Goal: Information Seeking & Learning: Find contact information

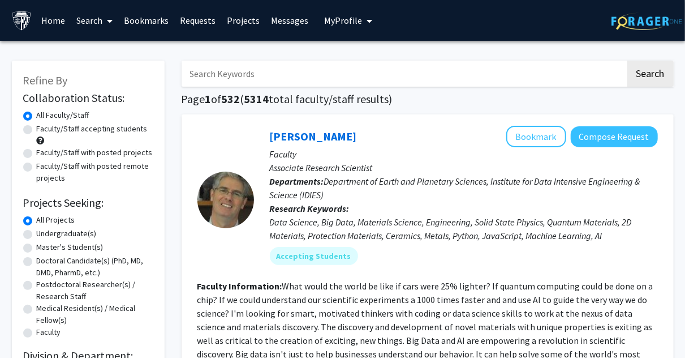
click at [37, 132] on label "Faculty/Staff accepting students" at bounding box center [92, 129] width 111 height 12
click at [37, 130] on input "Faculty/Staff accepting students" at bounding box center [40, 126] width 7 height 7
radio input "true"
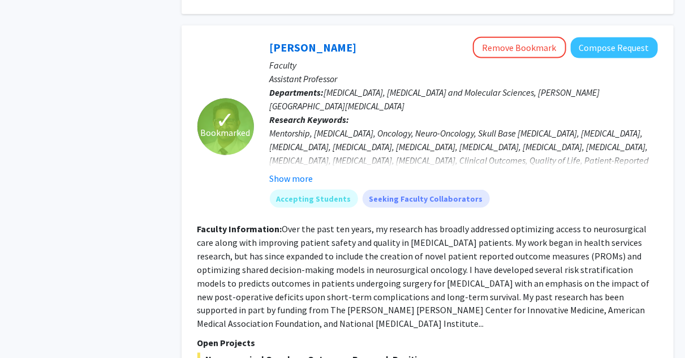
scroll to position [723, 0]
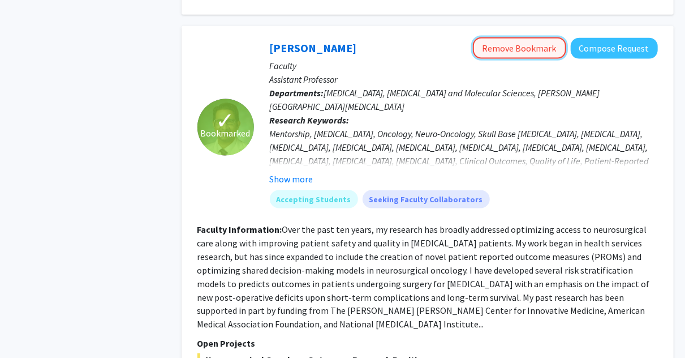
click at [520, 37] on button "Remove Bookmark" at bounding box center [519, 48] width 93 height 22
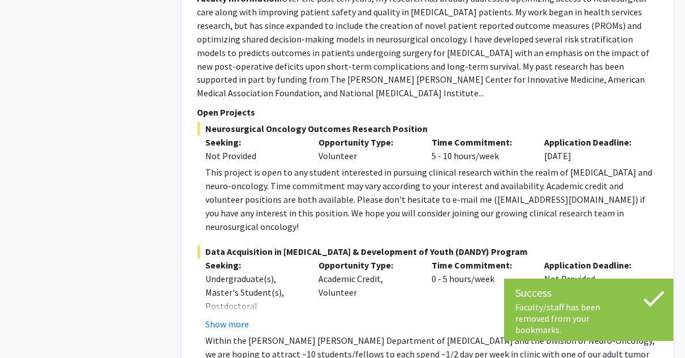
scroll to position [955, 0]
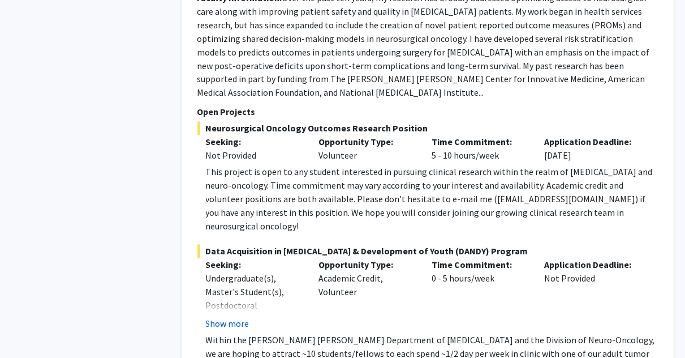
click at [239, 317] on button "Show more" at bounding box center [228, 324] width 44 height 14
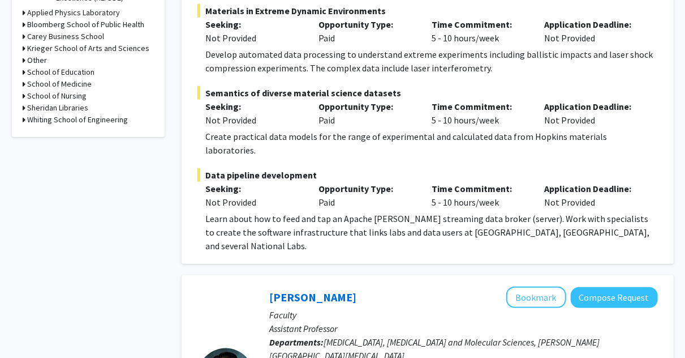
scroll to position [0, 0]
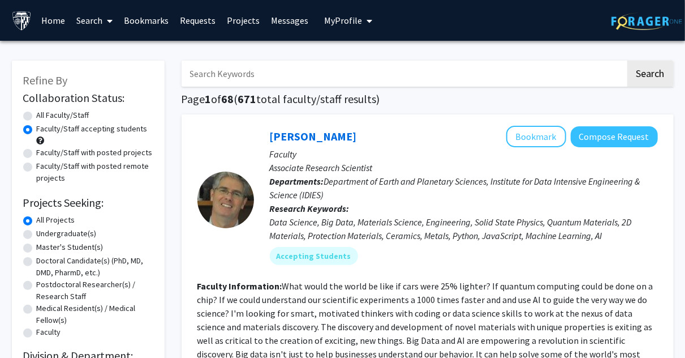
click at [37, 119] on label "All Faculty/Staff" at bounding box center [63, 115] width 53 height 12
click at [37, 117] on input "All Faculty/Staff" at bounding box center [40, 112] width 7 height 7
radio input "true"
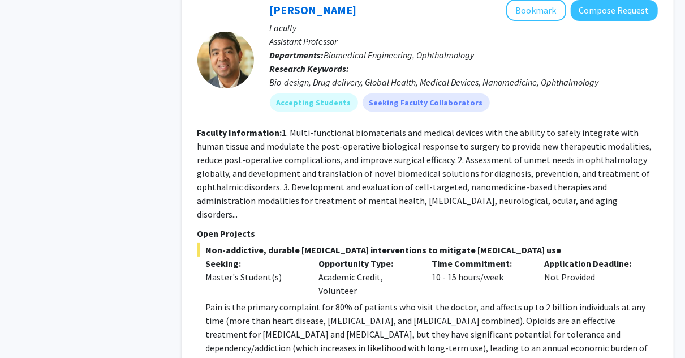
scroll to position [2025, 0]
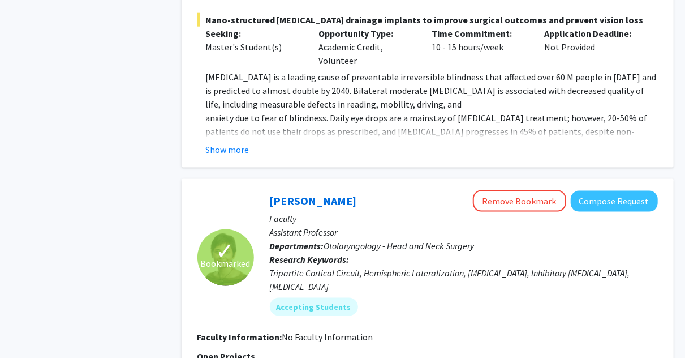
scroll to position [2730, 0]
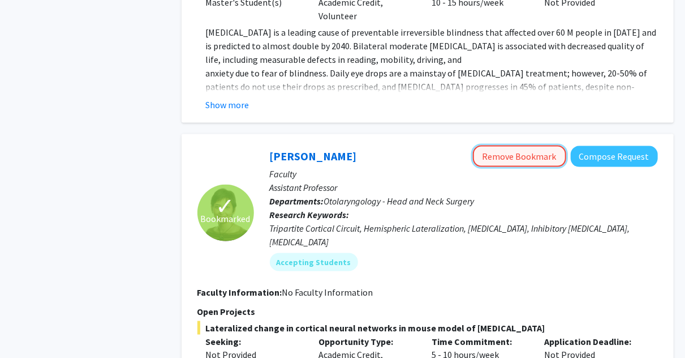
click at [492, 145] on button "Remove Bookmark" at bounding box center [519, 156] width 93 height 22
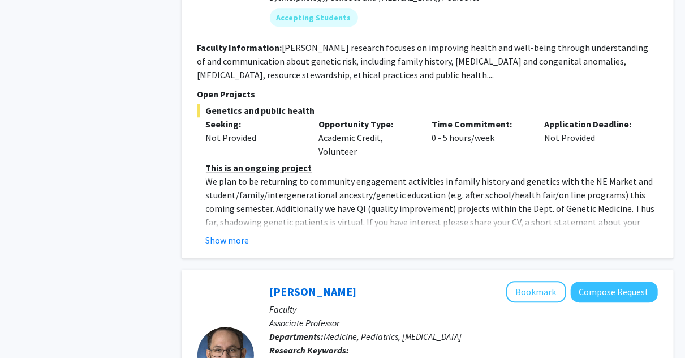
scroll to position [3492, 0]
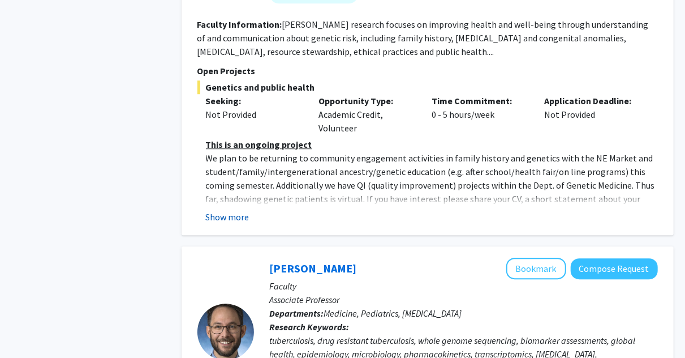
click at [232, 210] on button "Show more" at bounding box center [228, 217] width 44 height 14
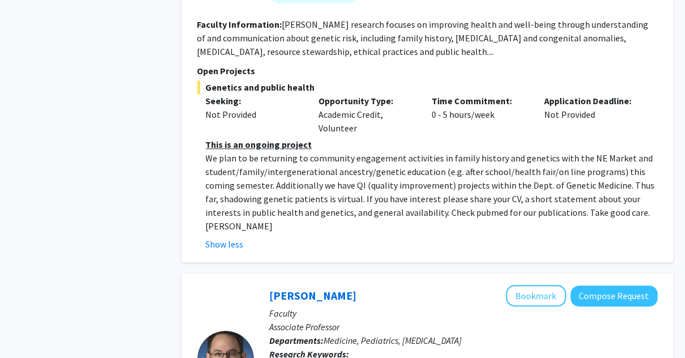
click at [491, 151] on p "We plan to be returning to community engagement activities in family history an…" at bounding box center [432, 192] width 452 height 82
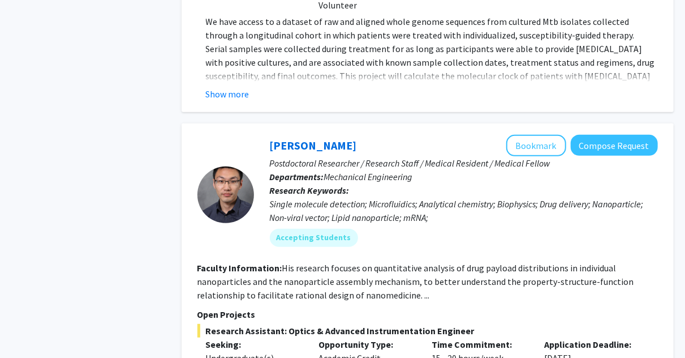
scroll to position [4285, 0]
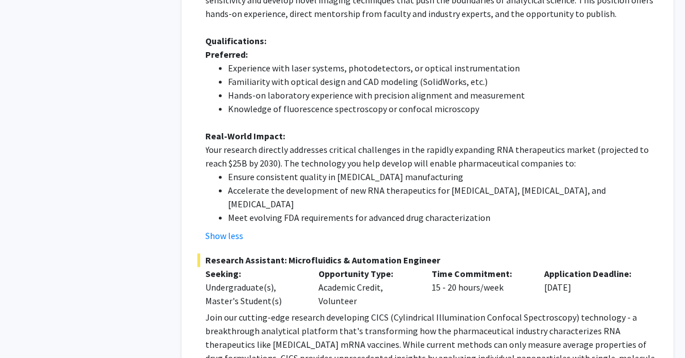
scroll to position [4900, 0]
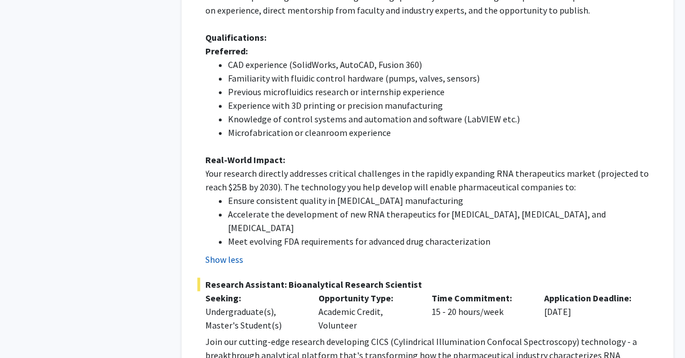
scroll to position [5454, 0]
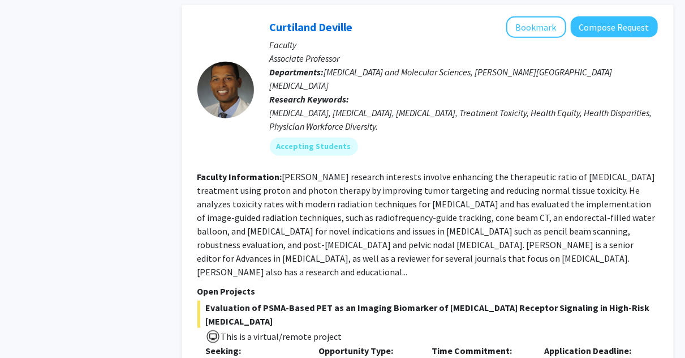
scroll to position [6817, 0]
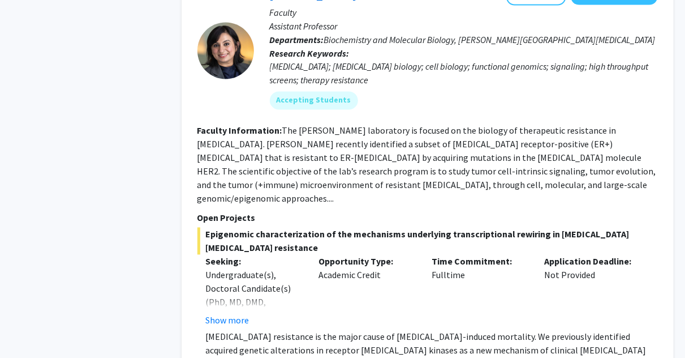
scroll to position [1030, 0]
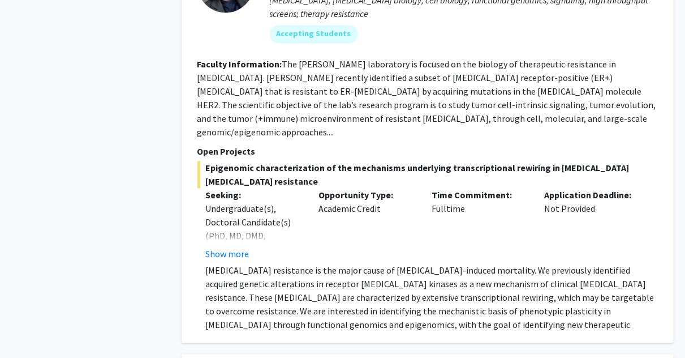
click at [222, 263] on p "[MEDICAL_DATA] resistance is the major cause of [MEDICAL_DATA]-induced mortalit…" at bounding box center [432, 304] width 452 height 82
click at [225, 247] on button "Show more" at bounding box center [228, 254] width 44 height 14
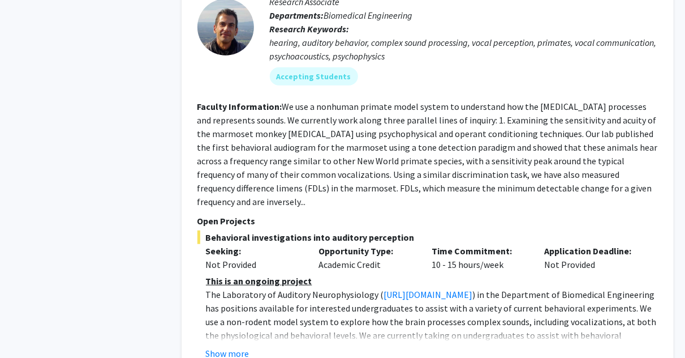
scroll to position [2383, 0]
click at [223, 346] on button "Show more" at bounding box center [228, 353] width 44 height 14
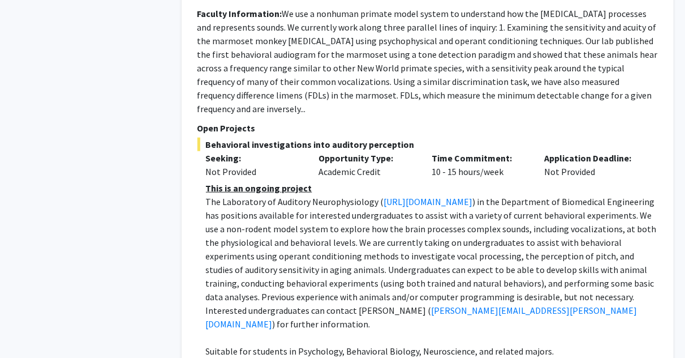
scroll to position [2482, 0]
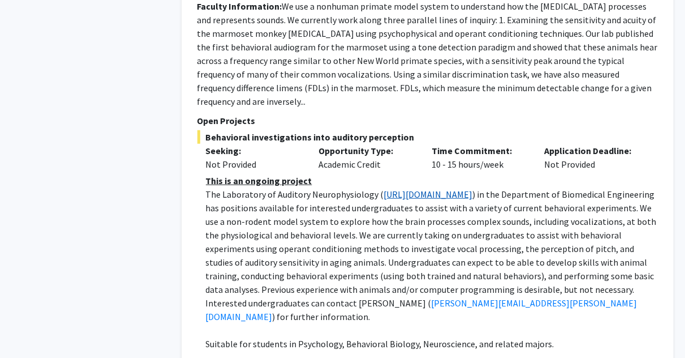
click at [397, 188] on link "[URL][DOMAIN_NAME]" at bounding box center [428, 193] width 89 height 11
click at [286, 297] on link "[PERSON_NAME][EMAIL_ADDRESS][PERSON_NAME][DOMAIN_NAME]" at bounding box center [422, 309] width 432 height 25
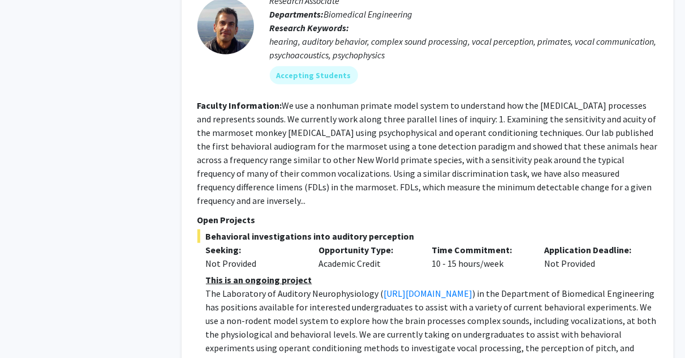
scroll to position [2382, 0]
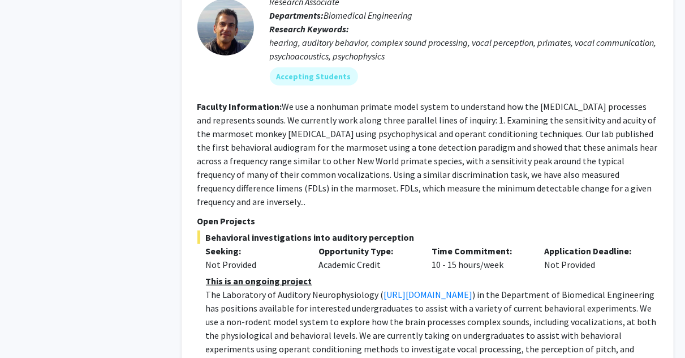
click at [262, 101] on fg-read-more "We use a nonhuman primate model system to understand how the [MEDICAL_DATA] pro…" at bounding box center [428, 154] width 461 height 106
click at [332, 101] on fg-read-more "We use a nonhuman primate model system to understand how the [MEDICAL_DATA] pro…" at bounding box center [428, 154] width 461 height 106
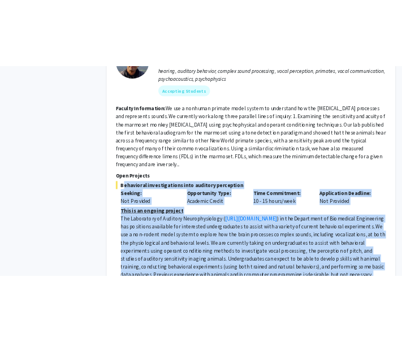
scroll to position [2428, 0]
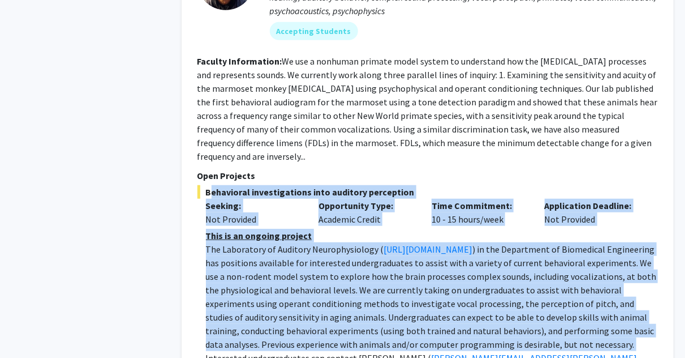
drag, startPoint x: 207, startPoint y: 142, endPoint x: 324, endPoint y: 285, distance: 185.0
click at [324, 285] on div "Behavioral investigations into auditory perception Seeking: Not Provided Opport…" at bounding box center [428, 304] width 461 height 238
copy div "Behavioral investigations into auditory perception Seeking: Not Provided Opport…"
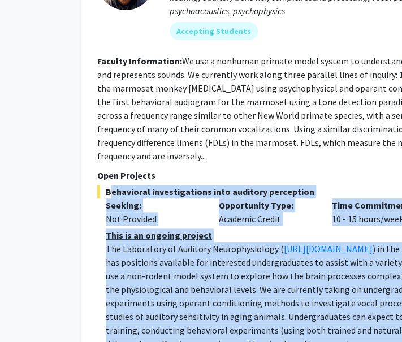
click at [200, 243] on span ") in the Department of Biomedical Engineering has positions available for inter…" at bounding box center [331, 303] width 451 height 120
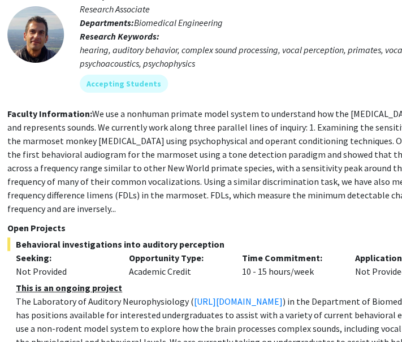
scroll to position [2375, 186]
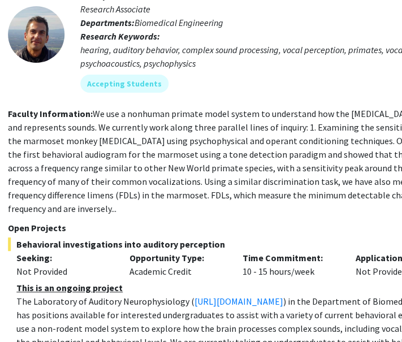
click at [169, 238] on span "Behavioral investigations into auditory perception" at bounding box center [238, 245] width 461 height 14
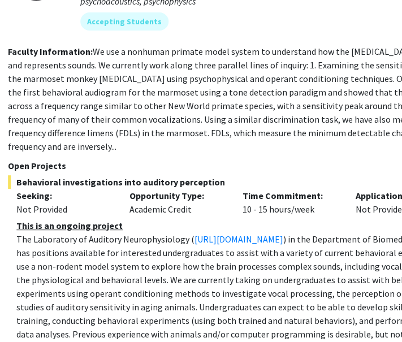
scroll to position [2450, 186]
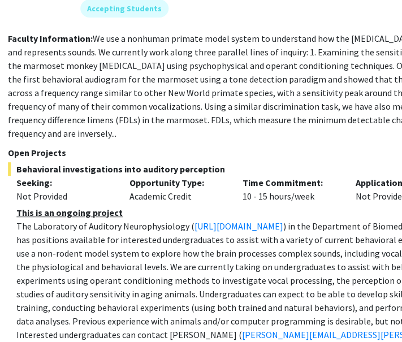
click at [144, 244] on span ") in the Department of Biomedical Engineering has positions available for inter…" at bounding box center [241, 281] width 451 height 120
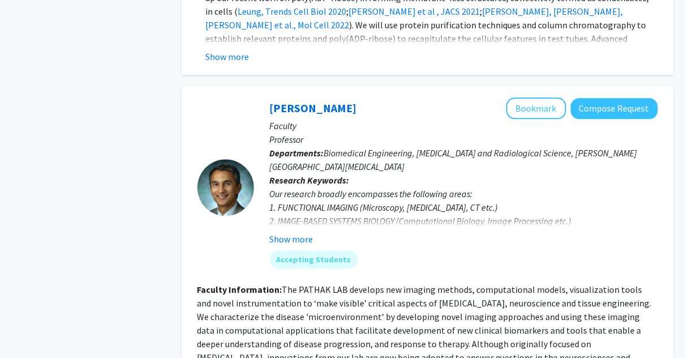
scroll to position [3285, 0]
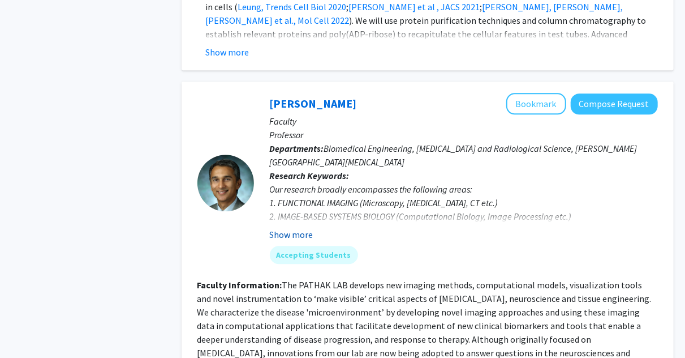
click at [299, 228] on button "Show more" at bounding box center [292, 235] width 44 height 14
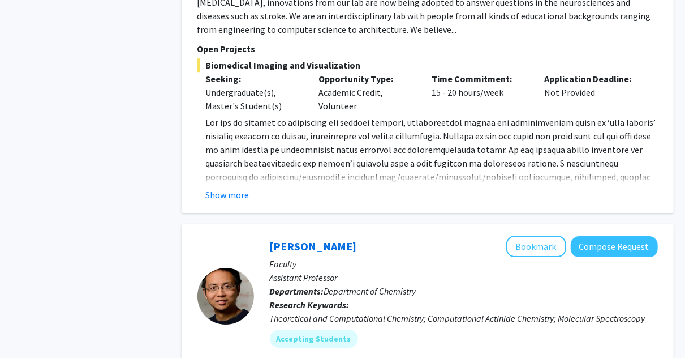
scroll to position [3654, 0]
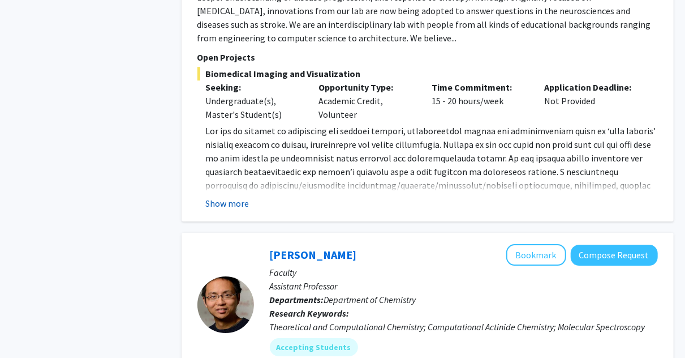
click at [221, 196] on button "Show more" at bounding box center [228, 203] width 44 height 14
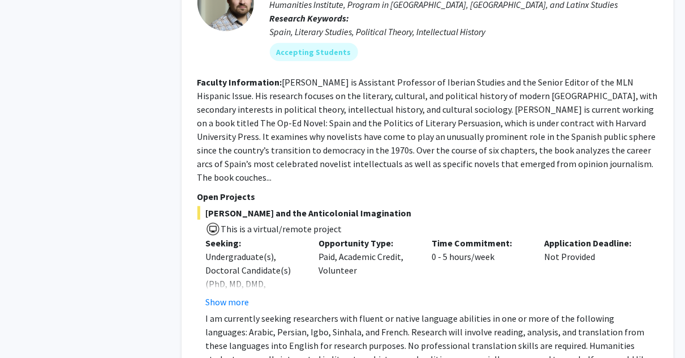
scroll to position [4500, 0]
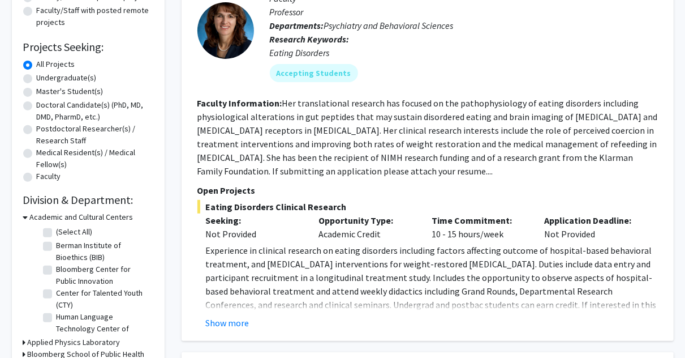
scroll to position [156, 0]
click at [229, 318] on button "Show more" at bounding box center [228, 322] width 44 height 14
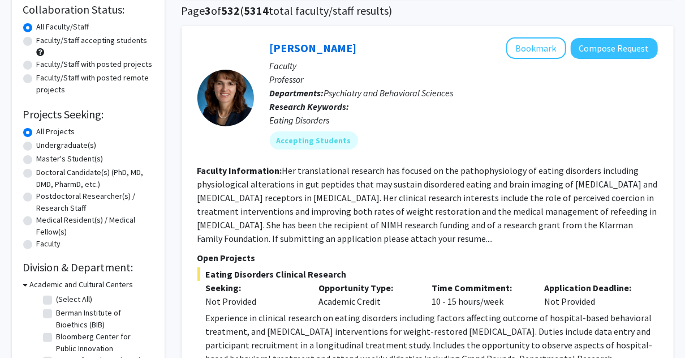
scroll to position [86, 0]
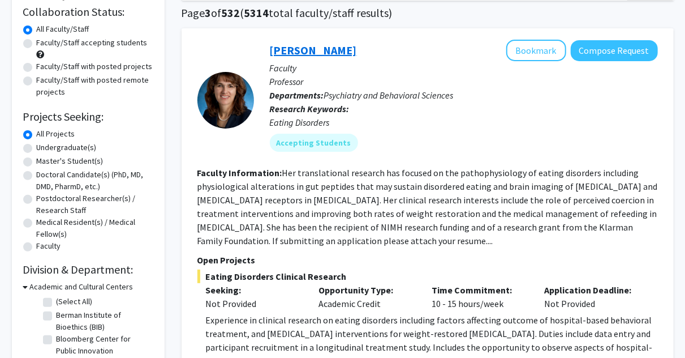
click at [316, 53] on link "[PERSON_NAME]" at bounding box center [313, 50] width 87 height 14
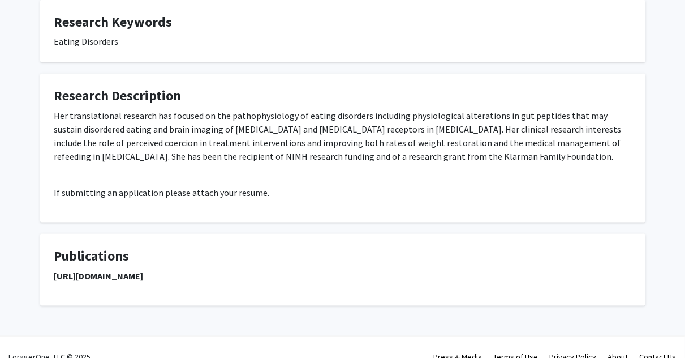
scroll to position [610, 0]
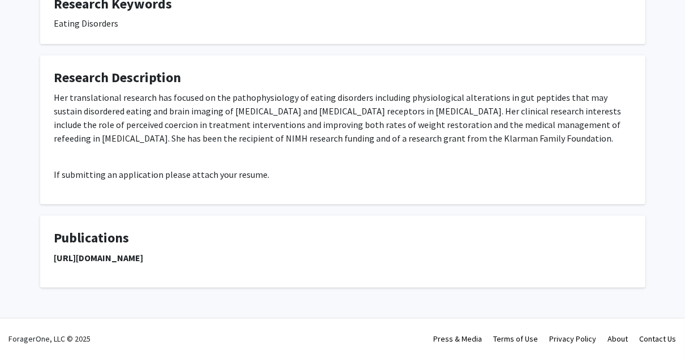
drag, startPoint x: 323, startPoint y: 250, endPoint x: 47, endPoint y: 215, distance: 278.4
drag, startPoint x: 53, startPoint y: 258, endPoint x: 336, endPoint y: 267, distance: 283.7
click at [336, 267] on fg-card "Publications [URL][DOMAIN_NAME]" at bounding box center [343, 252] width 606 height 72
copy strong "[URL][DOMAIN_NAME]"
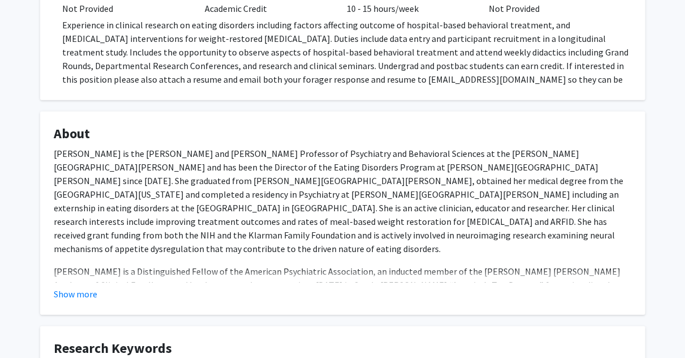
scroll to position [267, 0]
click at [87, 289] on button "Show more" at bounding box center [76, 293] width 44 height 14
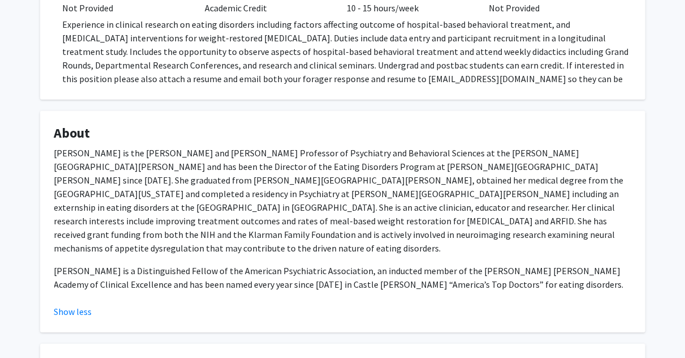
scroll to position [141, 0]
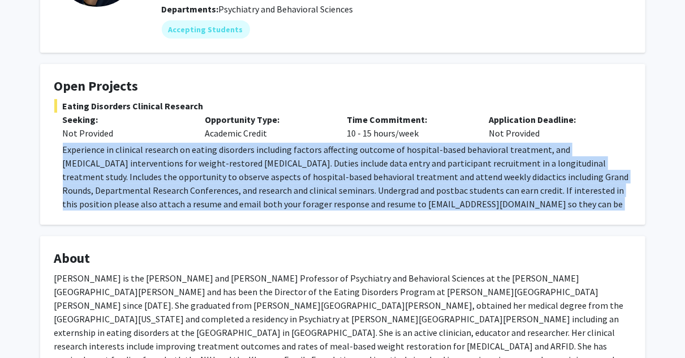
drag, startPoint x: 58, startPoint y: 149, endPoint x: 597, endPoint y: 224, distance: 543.5
click at [597, 224] on fg-card "Open Projects Eating Disorders Clinical Research Seeking: Not Provided Opportun…" at bounding box center [343, 144] width 606 height 161
copy span "Experience in clinical research on eating disorders including factors affecting…"
click at [601, 224] on fg-card "Open Projects Eating Disorders Clinical Research Seeking: Not Provided Opportun…" at bounding box center [343, 144] width 606 height 161
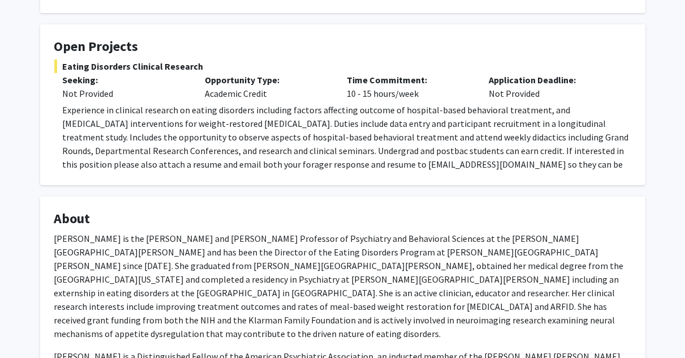
scroll to position [180, 0]
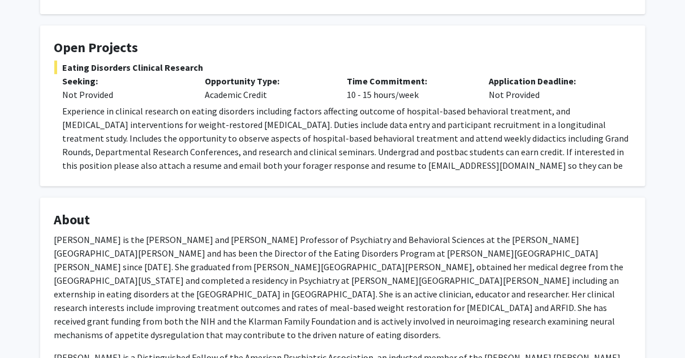
click at [399, 165] on span "Experience in clinical research on eating disorders including factors affecting…" at bounding box center [346, 144] width 567 height 79
click at [110, 161] on span "Experience in clinical research on eating disorders including factors affecting…" at bounding box center [346, 144] width 567 height 79
click at [150, 168] on span "Experience in clinical research on eating disorders including factors affecting…" at bounding box center [346, 144] width 567 height 79
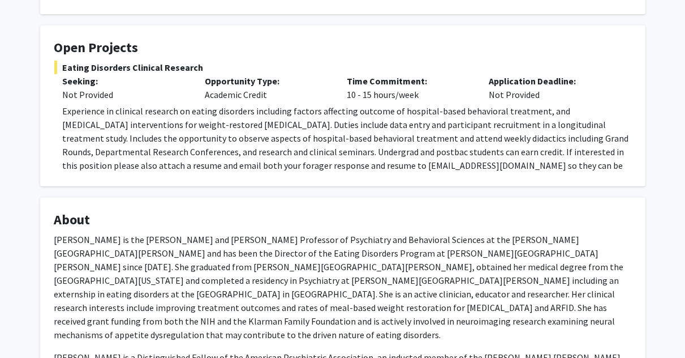
click at [203, 165] on span "Experience in clinical research on eating disorders including factors affecting…" at bounding box center [346, 144] width 567 height 79
drag, startPoint x: 200, startPoint y: 164, endPoint x: 282, endPoint y: 175, distance: 83.4
click at [282, 175] on fg-card "Open Projects Eating Disorders Clinical Research Seeking: Not Provided Opportun…" at bounding box center [343, 105] width 606 height 161
click at [309, 204] on fg-card "About [PERSON_NAME] is the [PERSON_NAME] and [PERSON_NAME] Professor of Psychia…" at bounding box center [343, 308] width 606 height 221
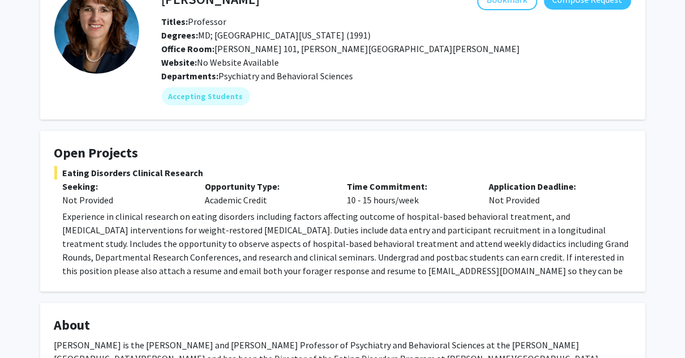
scroll to position [78, 0]
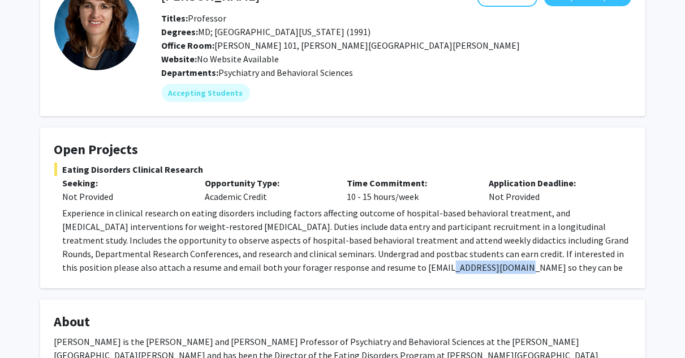
drag, startPoint x: 324, startPoint y: 267, endPoint x: 396, endPoint y: 271, distance: 71.4
click at [396, 271] on span "Experience in clinical research on eating disorders including factors affecting…" at bounding box center [346, 246] width 567 height 79
copy span "[EMAIL_ADDRESS][DOMAIN_NAME]"
click at [408, 258] on span "Experience in clinical research on eating disorders including factors affecting…" at bounding box center [346, 246] width 567 height 79
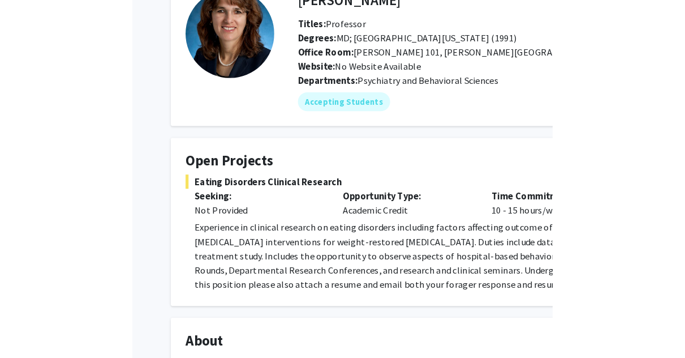
scroll to position [0, 0]
